Goal: Communication & Community: Connect with others

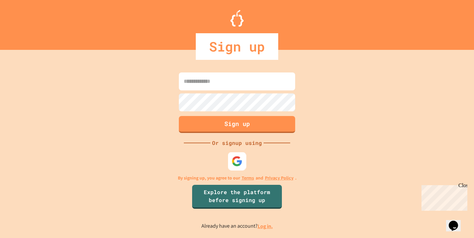
click at [232, 169] on div at bounding box center [237, 161] width 18 height 18
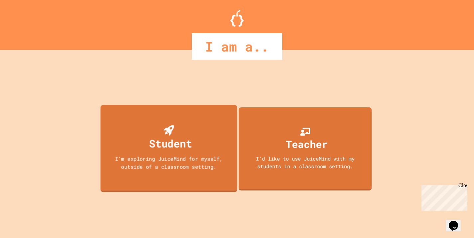
click at [205, 171] on div "Student I'm exploring JuiceMind for myself, outside of a classroom setting." at bounding box center [168, 148] width 136 height 87
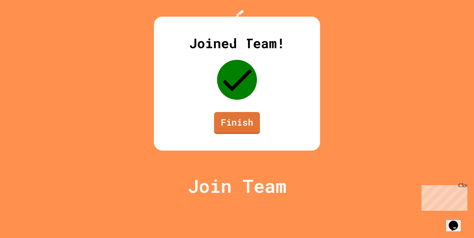
click at [234, 134] on link "Finish" at bounding box center [237, 123] width 46 height 22
